Goal: Task Accomplishment & Management: Use online tool/utility

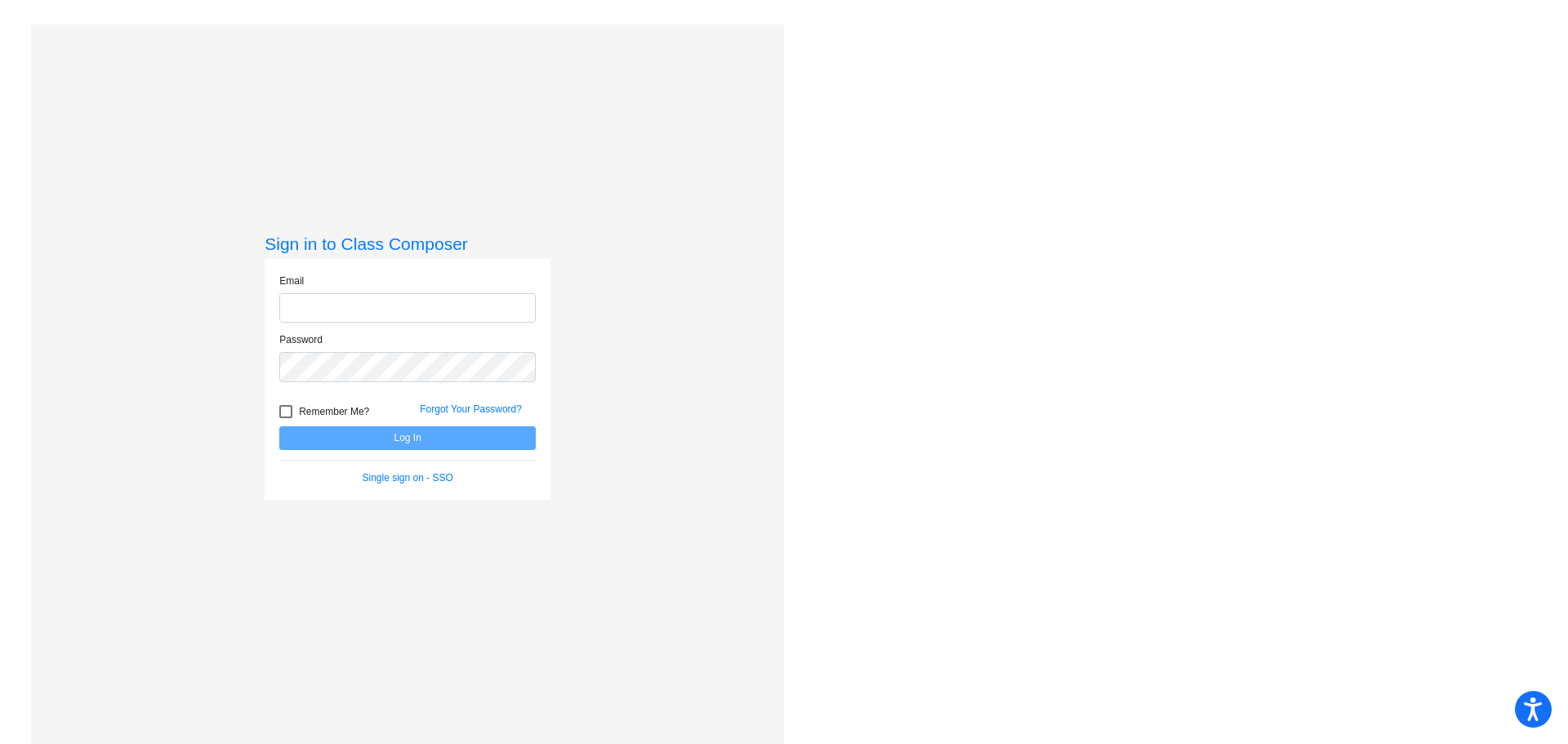
type input "[EMAIL_ADDRESS][DOMAIN_NAME]"
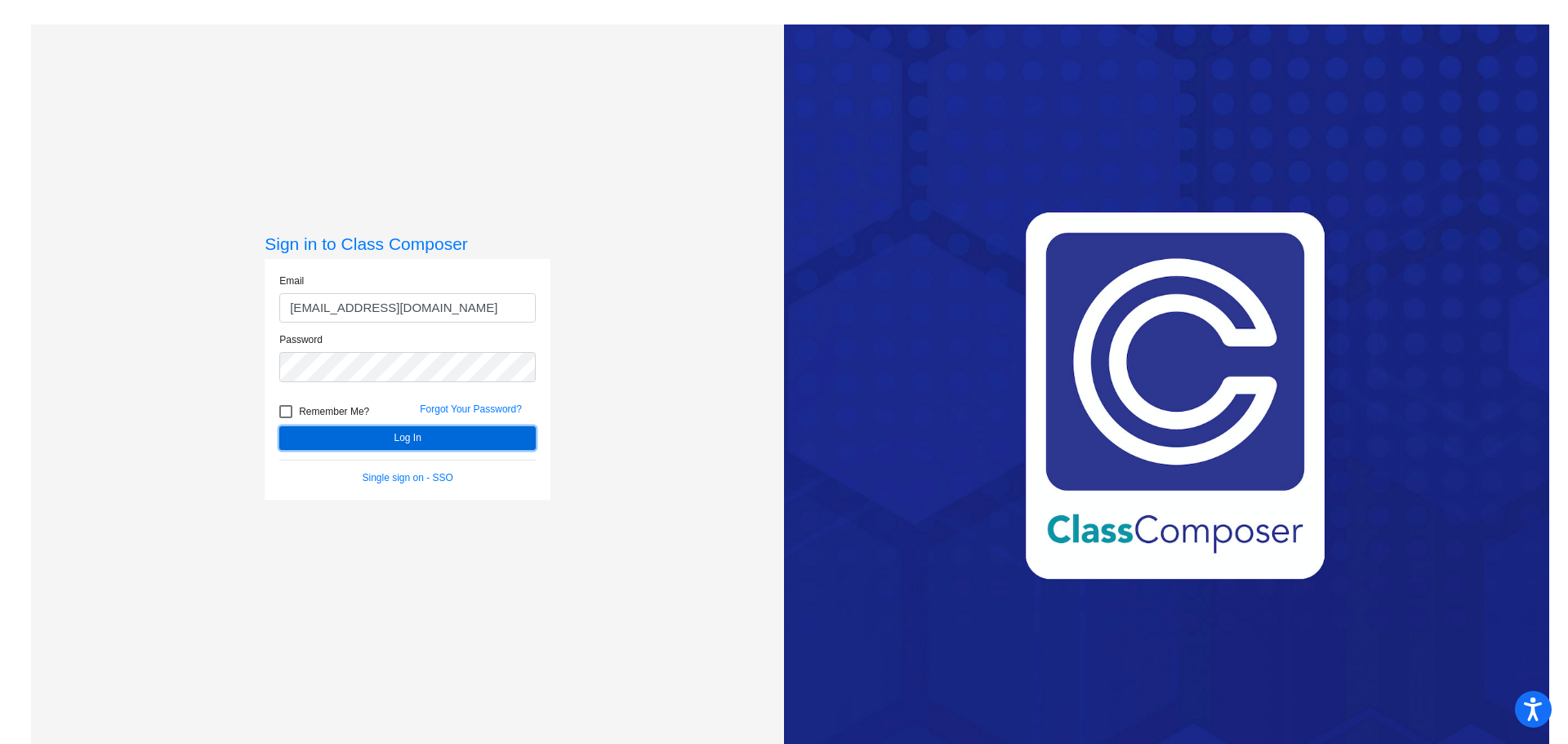
click at [401, 439] on button "Log In" at bounding box center [407, 438] width 256 height 24
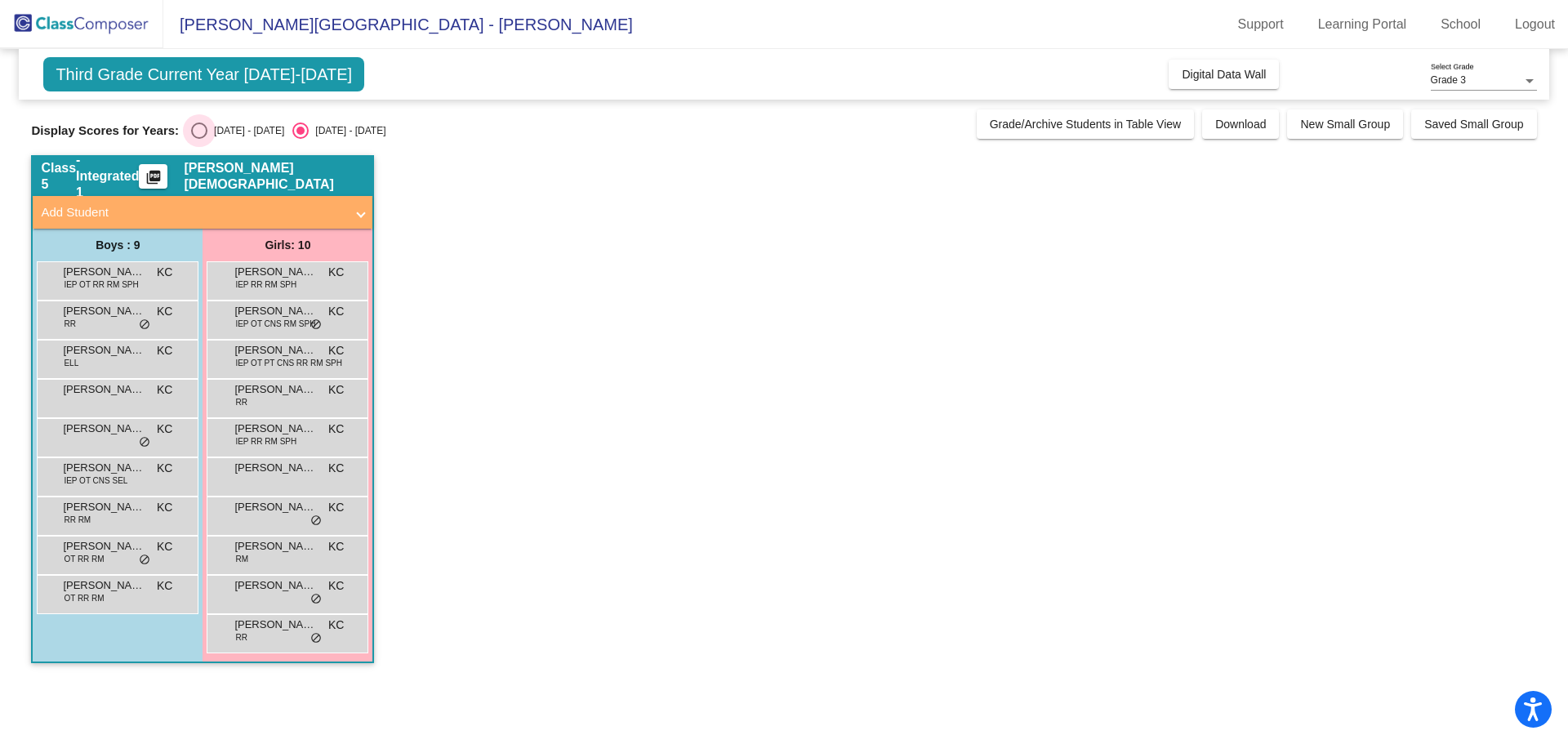
click at [206, 125] on div "Select an option" at bounding box center [200, 130] width 17 height 17
click at [200, 139] on input "[DATE] - [DATE]" at bounding box center [199, 139] width 1 height 1
radio input "true"
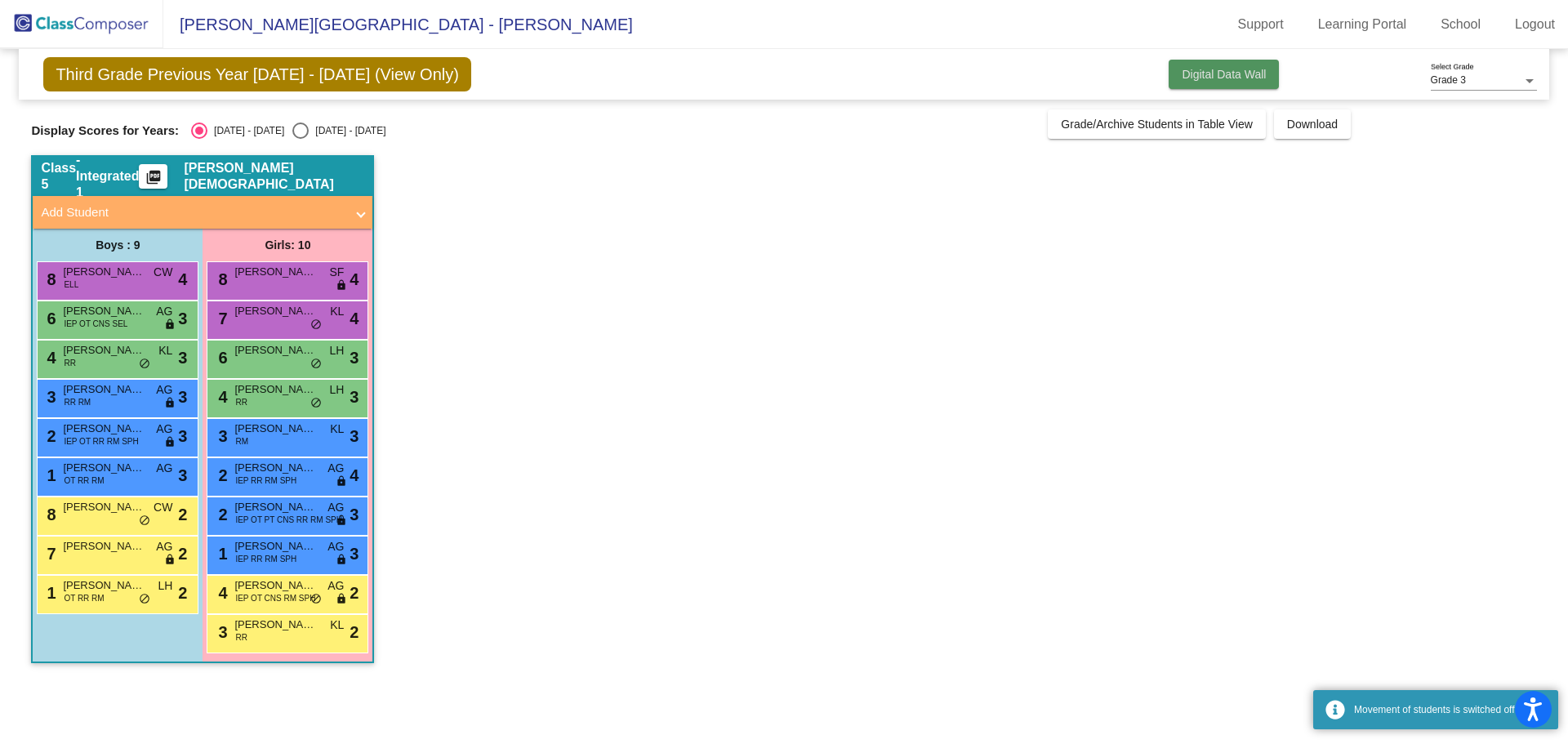
click at [1215, 61] on button "Digital Data Wall" at bounding box center [1223, 74] width 110 height 30
